Goal: Transaction & Acquisition: Purchase product/service

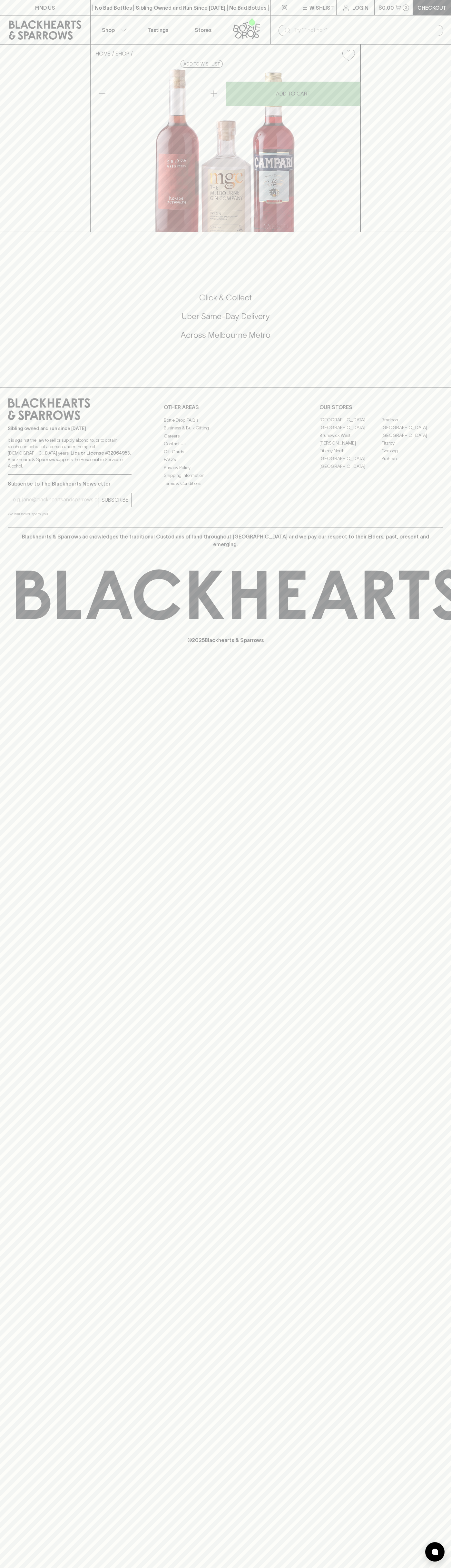
click at [442, 16] on div "​" at bounding box center [361, 30] width 181 height 29
click at [425, 16] on div "​" at bounding box center [361, 30] width 181 height 29
click at [145, 1567] on html "FIND US | No Bad Bottles | Sibling Owned and Run Since 2006 | No Bad Bottles | …" at bounding box center [226, 784] width 451 height 1568
click at [16, 420] on icon at bounding box center [49, 409] width 82 height 22
